Goal: Task Accomplishment & Management: Use online tool/utility

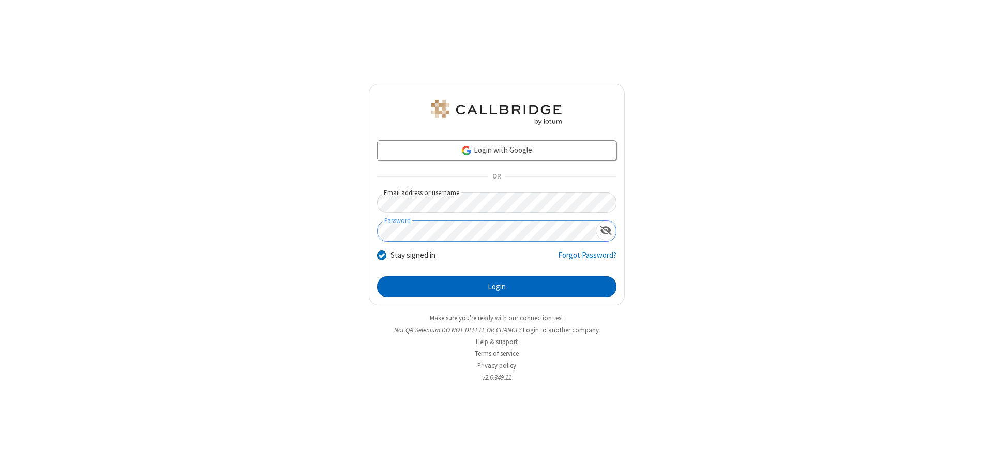
click at [497, 287] on button "Login" at bounding box center [497, 286] width 240 height 21
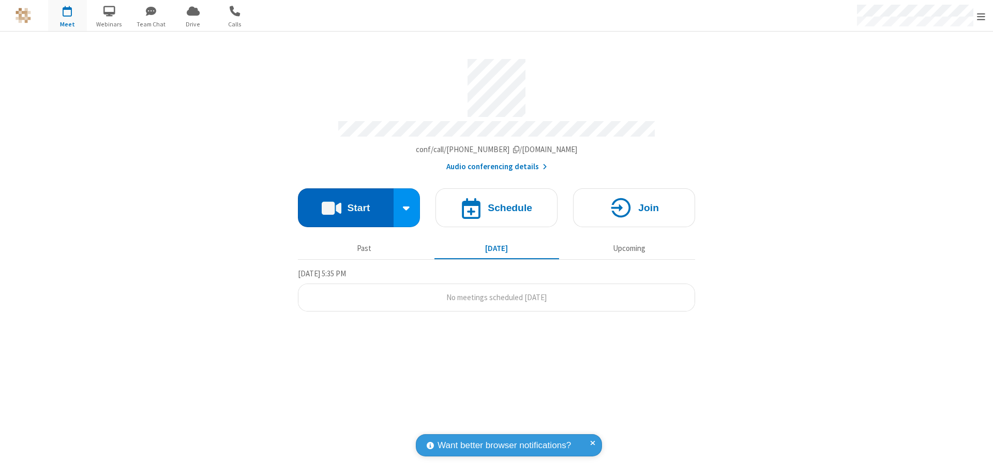
click at [346, 203] on button "Start" at bounding box center [346, 207] width 96 height 39
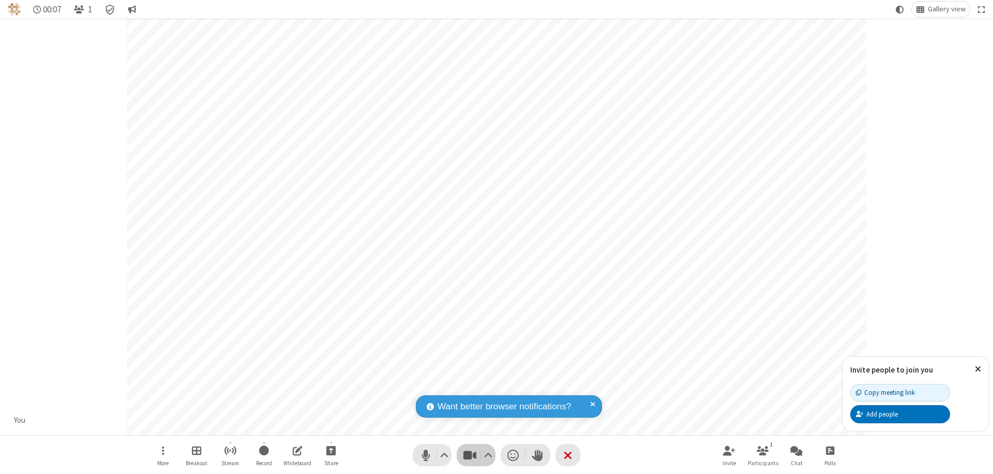
click at [470, 455] on span "Stop video (⌘+Shift+V)" at bounding box center [470, 455] width 16 height 15
click at [470, 455] on span "Start video (⌘+Shift+V)" at bounding box center [470, 455] width 16 height 15
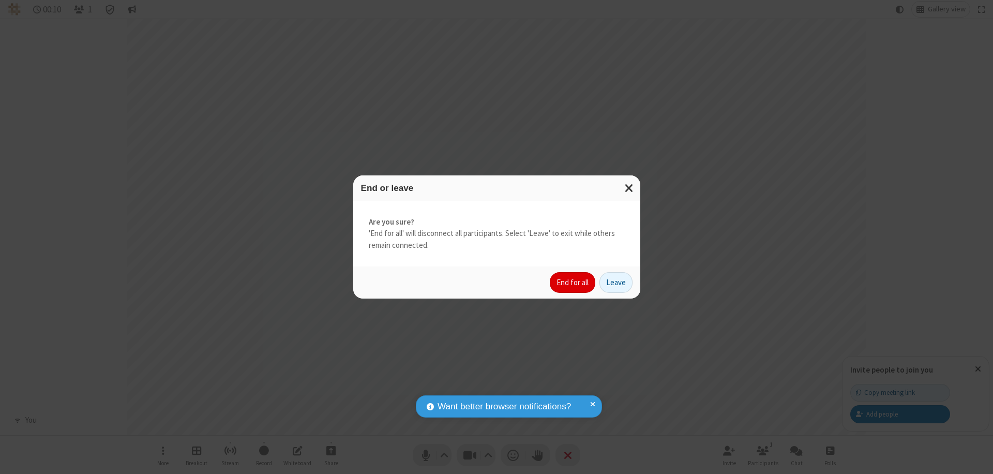
click at [573, 282] on button "End for all" at bounding box center [573, 282] width 46 height 21
